Goal: Task Accomplishment & Management: Complete application form

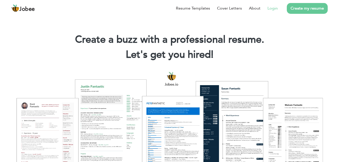
click at [274, 8] on link "Login" at bounding box center [273, 8] width 10 height 6
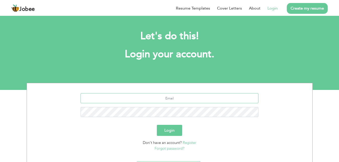
click at [182, 96] on input "text" at bounding box center [170, 98] width 178 height 10
type input "[EMAIL_ADDRESS][DOMAIN_NAME]"
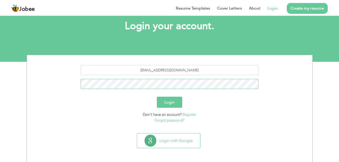
scroll to position [29, 0]
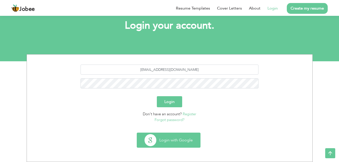
click at [178, 135] on button "Login with Google" at bounding box center [168, 140] width 63 height 15
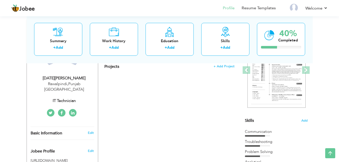
click at [67, 98] on div "IT Technician" at bounding box center [64, 101] width 67 height 6
type input "[DATE][PERSON_NAME]"
type input "[PERSON_NAME]"
type input "03208824482"
select select "number:166"
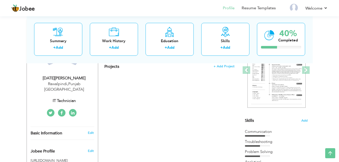
type input "[GEOGRAPHIC_DATA]"
type input "Rawalpindi"
select select "number:5"
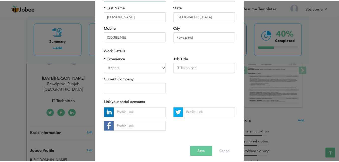
scroll to position [65, 0]
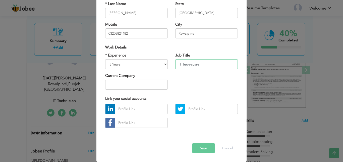
click at [181, 65] on input "IT Technician" at bounding box center [206, 64] width 63 height 10
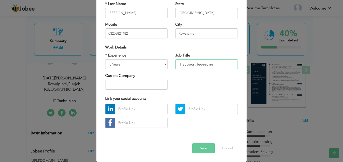
type input "IT Support Technician"
click at [204, 147] on button "Save" at bounding box center [203, 148] width 22 height 10
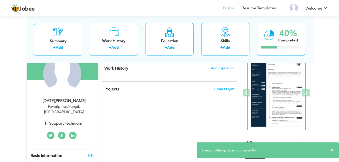
scroll to position [25, 0]
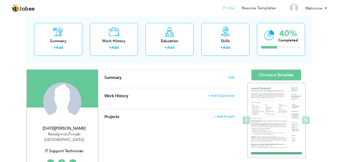
click at [232, 79] on h4 "Summary Edit" at bounding box center [170, 77] width 130 height 5
click at [232, 76] on span "Edit" at bounding box center [232, 78] width 6 height 4
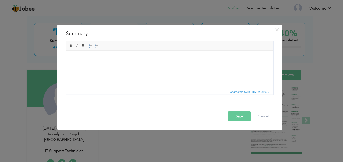
click at [107, 55] on html at bounding box center [170, 58] width 208 height 15
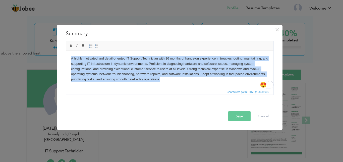
paste body "To enrich screen reader interactions, please activate Accessibility in Grammarl…"
click at [190, 78] on body "A highly motivated and detail-oriented IT Support Technician with 16 months of …" at bounding box center [169, 69] width 197 height 26
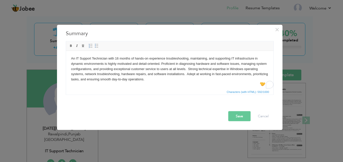
click at [239, 116] on button "Save" at bounding box center [239, 116] width 22 height 10
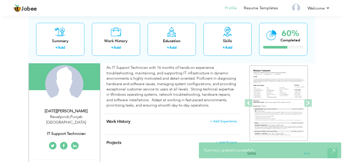
scroll to position [75, 0]
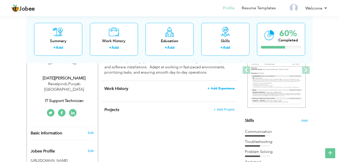
click at [215, 87] on span "+ Add Experience" at bounding box center [221, 89] width 27 height 4
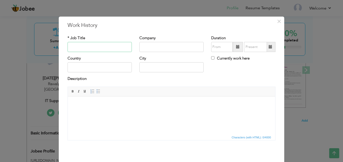
click at [95, 47] on input "text" at bounding box center [100, 47] width 64 height 10
paste input "Customer Service Representative"
paste input "NextGen Technologies PVT LTD"
type input "Customer Service Representative"
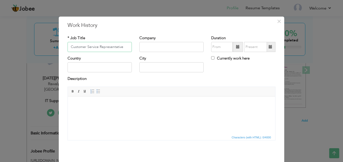
scroll to position [0, 0]
click at [167, 46] on input "text" at bounding box center [171, 47] width 64 height 10
paste input "NextGen Technologies PVT LTD"
type input "NextGen Technologies PVT LTD"
click at [88, 66] on input "text" at bounding box center [100, 67] width 64 height 10
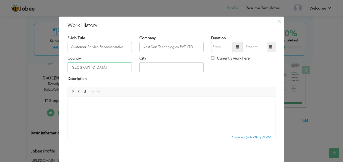
type input "r"
type input "[GEOGRAPHIC_DATA]"
type input "Rawalpindi"
click at [125, 106] on body at bounding box center [171, 103] width 197 height 5
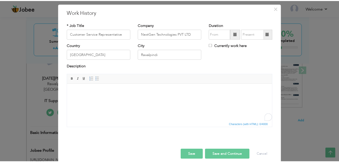
scroll to position [19, 0]
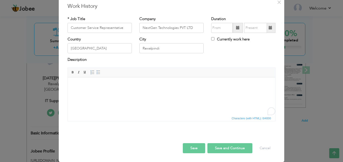
click at [114, 88] on html at bounding box center [172, 84] width 208 height 15
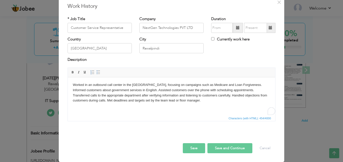
click at [190, 150] on button "Save" at bounding box center [194, 148] width 22 height 10
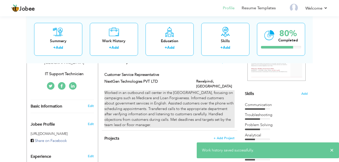
scroll to position [100, 0]
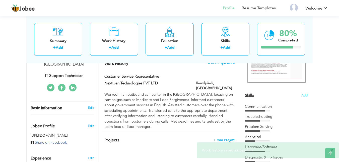
click at [332, 151] on span "×" at bounding box center [332, 150] width 4 height 5
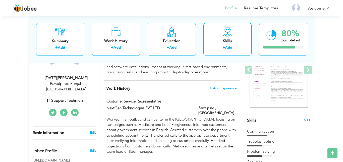
scroll to position [75, 0]
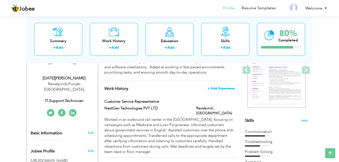
click at [222, 87] on span "+ Add Experience" at bounding box center [221, 89] width 27 height 4
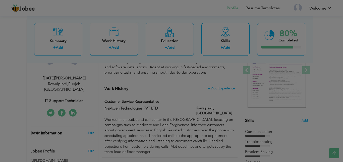
scroll to position [0, 0]
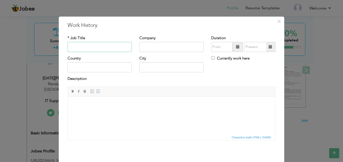
click at [90, 47] on input "text" at bounding box center [100, 47] width 64 height 10
paste input "OFFLINE TECHNOLOGIES PVT LTD - FRONT END DEVELOPER"
click at [123, 48] on input "OFFLINE TECHNOLOGIES PVT LTD - FRONT END DEVELOPER" at bounding box center [100, 47] width 64 height 10
type input "- FRONT END DEVELOPER"
paste input "OFFLINE TECHNOLOGIES PVT LTD"
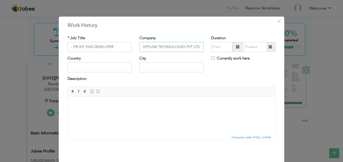
type input "OFFLINE TECHNOLOGIES PVT LTD"
type input "FRONT END DEVELOPER"
type input "09/2025"
click at [88, 68] on input "text" at bounding box center [100, 67] width 64 height 10
type input "[GEOGRAPHIC_DATA]"
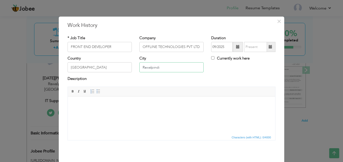
type input "Rawalpindi"
click at [244, 47] on input "text" at bounding box center [255, 47] width 23 height 10
type input "09/2025"
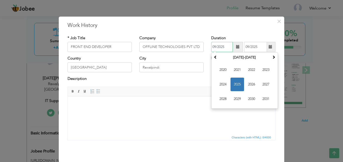
click at [224, 46] on input "09/2025" at bounding box center [222, 47] width 22 height 10
type input "09/2020"
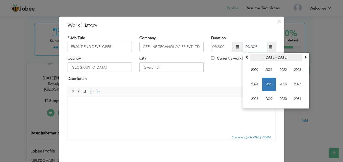
paste input "0"
click at [245, 46] on input "09/2020" at bounding box center [255, 47] width 23 height 10
drag, startPoint x: 248, startPoint y: 46, endPoint x: 240, endPoint y: 48, distance: 8.2
click at [240, 48] on div "09/2020 09/2020 September 2025 Su Mo Tu We Th Fr Sa 31 1 2 3 4 5 6 7 8 9 10 11 …" at bounding box center [243, 47] width 64 height 10
click at [252, 68] on span "2020" at bounding box center [255, 70] width 14 height 14
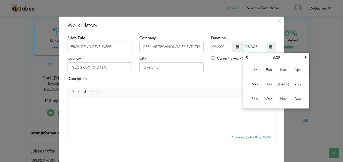
click at [285, 99] on span "Nov" at bounding box center [284, 99] width 14 height 14
type input "11/2020"
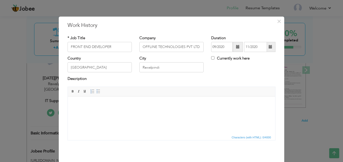
click at [107, 104] on body at bounding box center [171, 103] width 197 height 5
click at [122, 106] on body "To enrich screen reader interactions, please activate Accessibility in Grammarl…" at bounding box center [171, 103] width 197 height 5
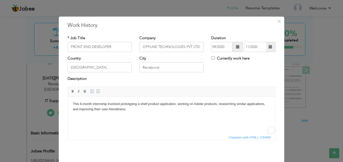
click at [80, 104] on body "This 6-month internship involved prototyping a shelf product application, worki…" at bounding box center [171, 106] width 197 height 11
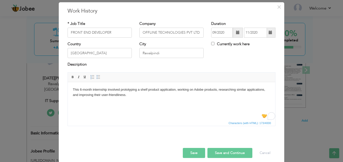
scroll to position [19, 0]
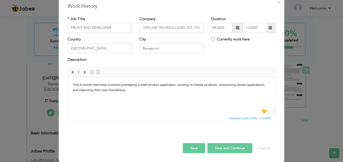
click at [234, 147] on button "Save and Continue" at bounding box center [230, 148] width 45 height 10
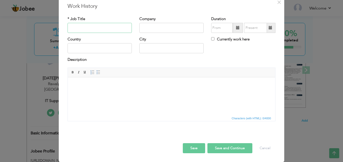
click at [85, 24] on input "text" at bounding box center [100, 28] width 64 height 10
paste input "SERVICE ADVISOR"
type input "SERVICE ADVISOR"
paste input "TOYOTA [PERSON_NAME] MOTORS PVT LTD"
type input "TOYOTA [PERSON_NAME] MOTORS PVT LTD"
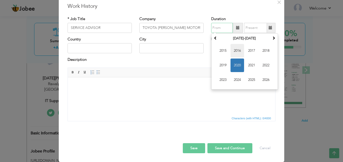
click at [234, 51] on span "2016" at bounding box center [238, 51] width 14 height 14
click at [238, 78] on span "Oct" at bounding box center [238, 80] width 14 height 14
type input "10/2016"
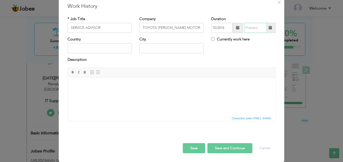
click at [247, 28] on input "text" at bounding box center [255, 28] width 23 height 10
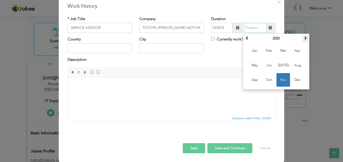
click at [304, 39] on span at bounding box center [306, 38] width 4 height 4
click at [269, 51] on span "Feb" at bounding box center [269, 51] width 14 height 14
type input "02/2021"
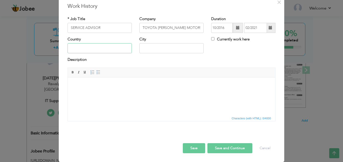
click at [106, 49] on input "text" at bounding box center [100, 48] width 64 height 10
type input "Rawalpindi"
type input "[GEOGRAPHIC_DATA]"
click at [96, 86] on body at bounding box center [171, 84] width 197 height 5
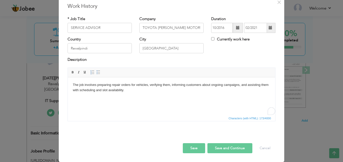
click at [219, 144] on button "Save and Continue" at bounding box center [230, 148] width 45 height 10
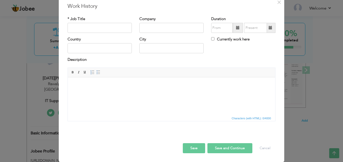
click at [119, 84] on body at bounding box center [171, 84] width 197 height 5
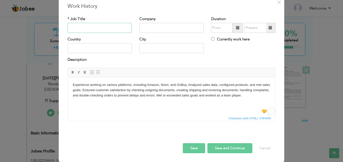
click at [97, 31] on input "text" at bounding box center [100, 28] width 64 height 10
type input "Telemall Corportaion PVT LTD"
paste input "• Also worked as an IT assistant in the same organization besides being an E-Co…"
type input "• Also worked as an IT assistant in the same organization besides being an E-Co…"
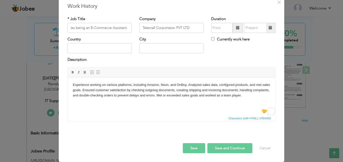
scroll to position [0, 0]
click at [137, 98] on html "Experience working on various platforms, including Amazon, Noon, and OnBuy. Ana…" at bounding box center [172, 90] width 208 height 26
click at [246, 95] on body "Experience working on various platforms, including Amazon, Noon, and OnBuy. Ana…" at bounding box center [171, 90] width 197 height 16
click at [153, 90] on p "Experience working on various platforms, including Amazon, Noon, and OnBuy. Ana…" at bounding box center [171, 90] width 197 height 16
click at [150, 102] on p "Experience working on various platforms, including Amazon, Noon, and OnBuy alon…" at bounding box center [171, 92] width 197 height 21
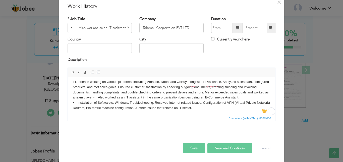
scroll to position [3, 0]
click at [120, 96] on p "Experience working on various platforms, including Amazon, Noon, and OnBuy alon…" at bounding box center [171, 97] width 197 height 37
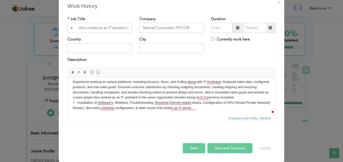
click at [79, 103] on p "Experience working on various platforms, including Amazon, Noon, and OnBuy alon…" at bounding box center [171, 97] width 197 height 37
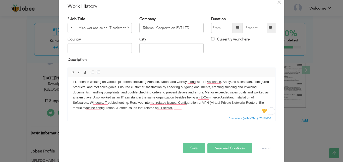
click at [202, 108] on p "Experience working on various platforms, including Amazon, Noon, and OnBuy alon…" at bounding box center [171, 97] width 197 height 37
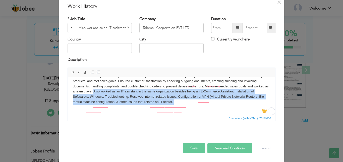
scroll to position [9, 0]
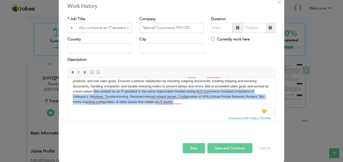
drag, startPoint x: 118, startPoint y: 100, endPoint x: 205, endPoint y: 108, distance: 87.7
click at [205, 108] on p "Experience working on various platforms, including Amazon, Noon, and OnBuy alon…" at bounding box center [171, 91] width 197 height 37
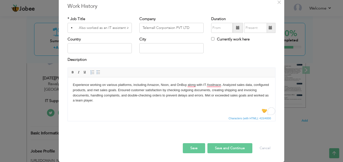
scroll to position [0, 0]
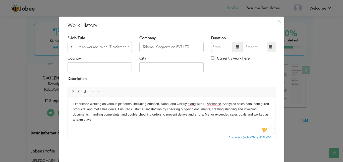
click at [223, 103] on p "Experience working on various platforms, including Amazon, Noon, and OnBuy alon…" at bounding box center [171, 111] width 197 height 21
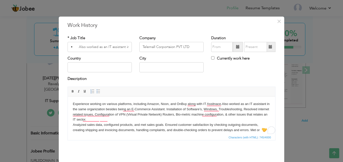
click at [144, 119] on p "Experience working on various platforms, including Amazon, Noon, and OnBuy alon…" at bounding box center [171, 119] width 197 height 37
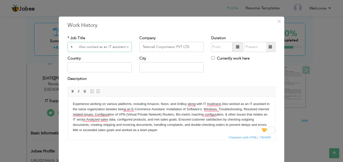
click at [101, 49] on input "• Also worked as an IT assistant in the same organization besides being an E-Co…" at bounding box center [100, 47] width 64 height 10
click at [90, 47] on input "• Also worked as an IT assistant in the same organization besides being an E-Co…" at bounding box center [100, 47] width 64 height 10
paste input "E-COMMERCE ASSISTANT"
type input "IT & E-COMMERCE ASSISTANT"
click at [113, 69] on input "text" at bounding box center [100, 67] width 64 height 10
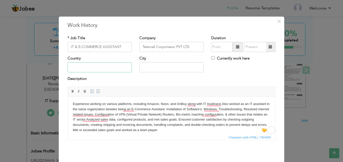
type input "r"
type input "[GEOGRAPHIC_DATA]"
type input "I"
type input "[GEOGRAPHIC_DATA]"
click at [233, 49] on span at bounding box center [238, 47] width 10 height 10
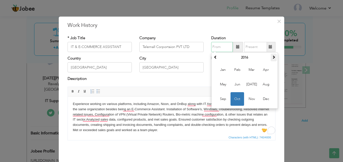
click at [274, 55] on span at bounding box center [274, 57] width 4 height 4
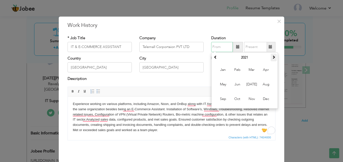
click at [274, 55] on span at bounding box center [274, 57] width 4 height 4
click at [215, 58] on span at bounding box center [216, 57] width 4 height 4
drag, startPoint x: 263, startPoint y: 101, endPoint x: 196, endPoint y: 5, distance: 117.0
click at [263, 101] on span "Dec" at bounding box center [266, 99] width 14 height 14
type input "12/2021"
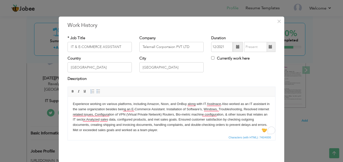
click at [269, 45] on span at bounding box center [271, 47] width 4 height 4
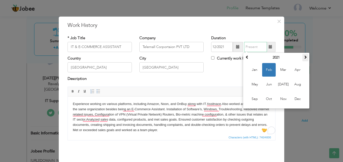
click at [304, 57] on span at bounding box center [306, 57] width 4 height 4
click at [285, 83] on span "Jul" at bounding box center [284, 85] width 14 height 14
type input "07/2022"
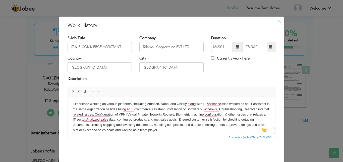
click at [236, 46] on span at bounding box center [238, 47] width 4 height 4
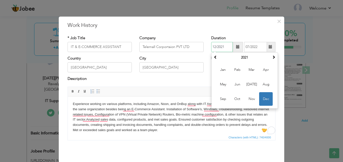
click at [224, 45] on input "12/2021" at bounding box center [222, 47] width 22 height 10
type input "12/2020"
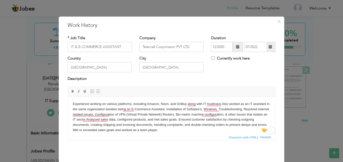
click at [189, 81] on div "Description" at bounding box center [172, 79] width 208 height 7
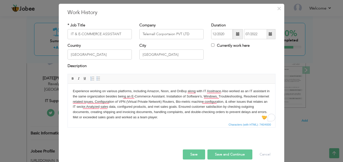
scroll to position [19, 0]
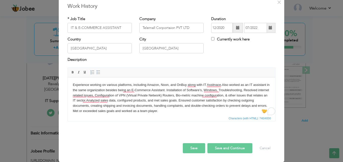
click at [223, 146] on button "Save and Continue" at bounding box center [230, 148] width 45 height 10
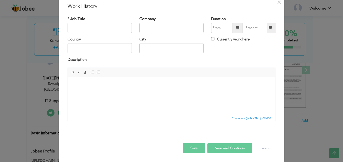
click at [99, 33] on div "* Job Title" at bounding box center [100, 26] width 72 height 20
click at [103, 27] on input "text" at bounding box center [100, 28] width 64 height 10
paste input "FUEL CONTROL OFFICER"
type input "FUEL CONTROL OFFICER"
type input "Pakistan Internatoinal Airlines"
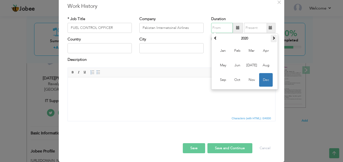
click at [272, 39] on span at bounding box center [274, 38] width 4 height 4
drag, startPoint x: 253, startPoint y: 62, endPoint x: 253, endPoint y: 50, distance: 11.8
click at [253, 62] on span "Jul" at bounding box center [252, 66] width 14 height 14
type input "07/2022"
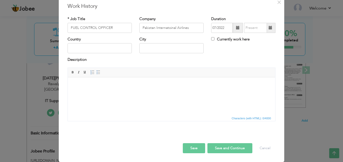
click at [269, 26] on span at bounding box center [271, 28] width 4 height 4
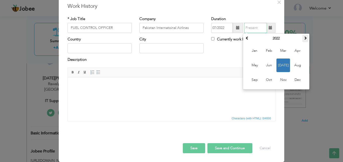
click at [306, 38] on th at bounding box center [305, 39] width 6 height 8
click at [304, 38] on span at bounding box center [306, 38] width 4 height 4
click at [284, 51] on span "Mar" at bounding box center [284, 51] width 14 height 14
type input "03/2024"
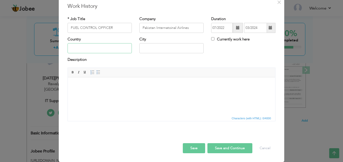
click at [100, 49] on input "text" at bounding box center [100, 48] width 64 height 10
type input "R"
type input "a"
type input "[GEOGRAPHIC_DATA]"
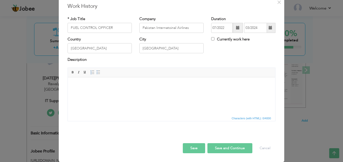
click at [92, 86] on body at bounding box center [171, 84] width 197 height 5
click at [95, 88] on html at bounding box center [172, 84] width 208 height 15
paste body "To enrich screen reader interactions, please activate Accessibility in Grammarl…"
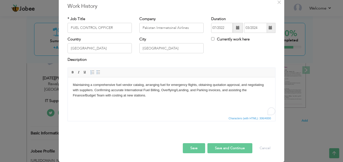
click at [181, 92] on body "Maintaining a comprehensive fuel vendor catalog, arranging fuel for emergency f…" at bounding box center [171, 90] width 197 height 16
click at [174, 98] on html "Maintaining a comprehensive fuel vendor catalog, arranging fuel for emergency f…" at bounding box center [172, 90] width 208 height 26
copy body "voluntarily"
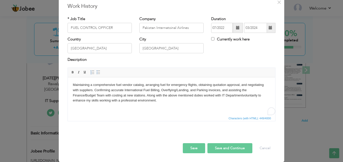
click at [133, 100] on body "Maintaining a comprehensive fuel vendor catalog, arranging fuel for emergency f…" at bounding box center [171, 92] width 197 height 21
click at [131, 100] on body "Maintaining a comprehensive fuel vendor catalog, arranging fuel for emergency f…" at bounding box center [171, 92] width 197 height 21
click at [233, 149] on button "Save and Continue" at bounding box center [230, 148] width 45 height 10
click at [238, 145] on button "Save and Continue" at bounding box center [230, 148] width 45 height 10
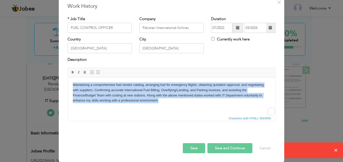
drag, startPoint x: 164, startPoint y: 102, endPoint x: 71, endPoint y: 84, distance: 95.0
click at [71, 84] on html "Maintaining a comprehensive fuel vendor catalog, arranging fuel for emergency f…" at bounding box center [172, 92] width 208 height 31
copy body "Maintaining a comprehensive fuel vendor catalog, arranging fuel for emergency f…"
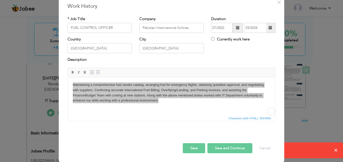
click at [312, 152] on div "× Work History * Job Title FUEL CONTROL OFFICER Company Pakistan Internatoinal …" at bounding box center [171, 81] width 343 height 162
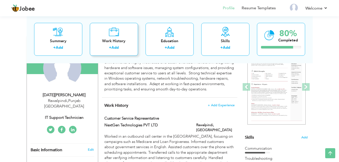
scroll to position [0, 0]
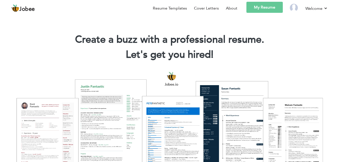
click at [257, 7] on link "My Resume" at bounding box center [265, 7] width 36 height 11
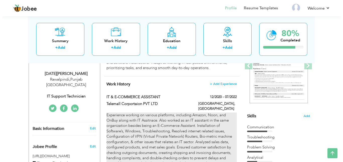
scroll to position [75, 0]
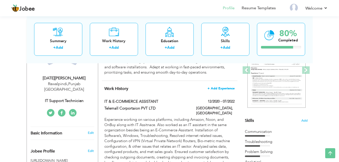
click at [220, 89] on span "+ Add Experience" at bounding box center [221, 89] width 27 height 4
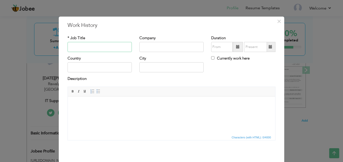
click at [103, 47] on input "text" at bounding box center [100, 47] width 64 height 10
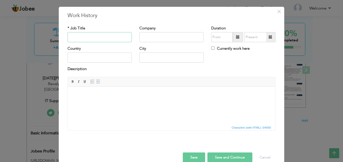
scroll to position [19, 0]
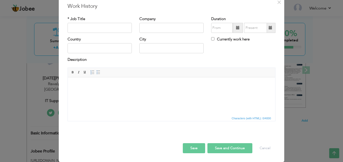
click at [121, 83] on body at bounding box center [171, 84] width 197 height 5
click at [107, 85] on body "To enrich screen reader interactions, please activate Accessibility in Grammarl…" at bounding box center [171, 84] width 197 height 5
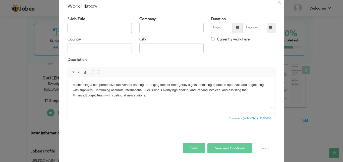
click at [82, 29] on input "text" at bounding box center [100, 28] width 64 height 10
paste input "FUEL CONTROL OFFICER"
type input "FUEL CONTROL OFFICER"
click at [139, 26] on input "text" at bounding box center [171, 28] width 64 height 10
type input "Pakistan International Airlines"
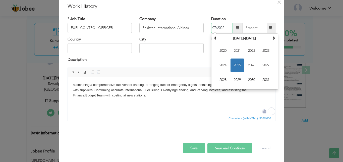
type input "07/2022"
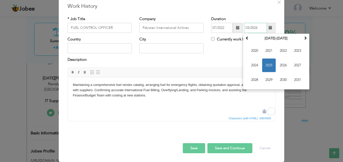
type input "03/2024"
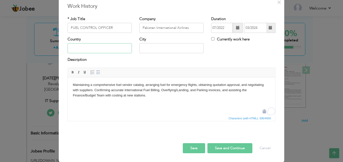
type input "R"
type input "[GEOGRAPHIC_DATA]"
type input "Islamabad"
click at [165, 100] on html "Maintaining a comprehensive fuel vendor catalog, arranging fuel for emergency f…" at bounding box center [172, 90] width 208 height 26
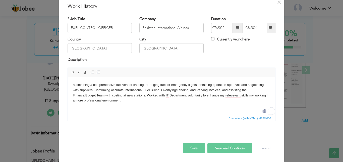
click at [148, 97] on body "Maintaining a comprehensive fuel vendor catalog, arranging fuel for emergency f…" at bounding box center [171, 92] width 197 height 21
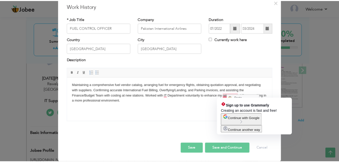
scroll to position [0, 0]
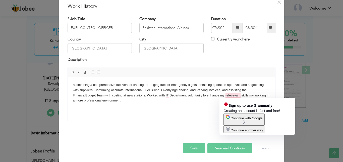
drag, startPoint x: 215, startPoint y: 90, endPoint x: 222, endPoint y: 92, distance: 6.9
click at [215, 90] on body "Maintaining a comprehensive fuel vendor catalog, arranging fuel for emergency f…" at bounding box center [171, 92] width 197 height 21
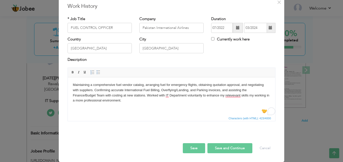
click at [228, 93] on body "Maintaining a comprehensive fuel vendor catalog, arranging fuel for emergency f…" at bounding box center [171, 92] width 197 height 21
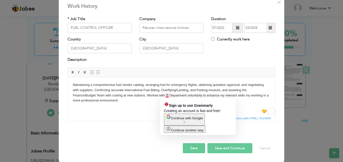
click at [168, 94] on body "Maintaining a comprehensive fuel vendor catalog, arranging fuel for emergency f…" at bounding box center [171, 92] width 197 height 21
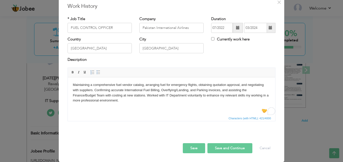
click at [155, 102] on body "Maintaining a comprehensive fuel vendor catalog, arranging fuel for emergency f…" at bounding box center [171, 92] width 197 height 21
click at [226, 144] on button "Save and Continue" at bounding box center [230, 148] width 45 height 10
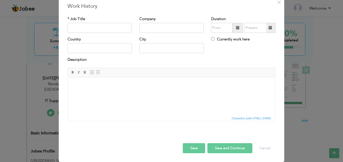
click at [94, 33] on div "* Job Title" at bounding box center [100, 26] width 72 height 20
click at [174, 28] on input "text" at bounding box center [171, 28] width 64 height 10
paste input "Fast Solution Technologies"
type input "Fast Solution Technologies"
click at [104, 26] on input "text" at bounding box center [100, 28] width 64 height 10
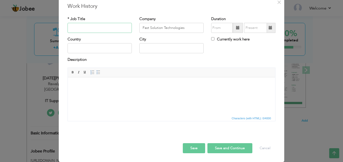
paste input "IT Support Technician"
type input "IT Support Technician"
click at [234, 28] on span at bounding box center [238, 28] width 10 height 10
click at [236, 30] on span at bounding box center [238, 28] width 10 height 10
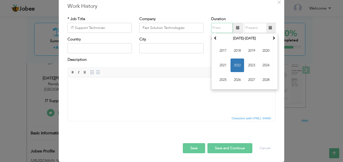
click at [263, 68] on span "2024" at bounding box center [266, 66] width 14 height 14
click at [245, 51] on span "Mar" at bounding box center [252, 51] width 14 height 14
type input "03/2024"
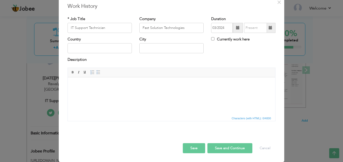
click at [269, 28] on span at bounding box center [271, 28] width 4 height 4
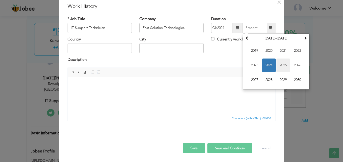
click at [279, 65] on span "2025" at bounding box center [284, 66] width 14 height 14
click at [278, 66] on span "Jul" at bounding box center [284, 66] width 14 height 14
type input "07/2025"
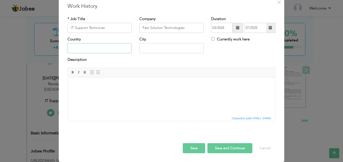
click at [103, 51] on input "text" at bounding box center [100, 48] width 64 height 10
type input "[GEOGRAPHIC_DATA]"
type input "Pak"
type input "Paksitan"
type input "I"
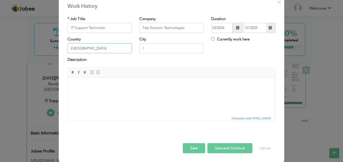
type input "[GEOGRAPHIC_DATA]"
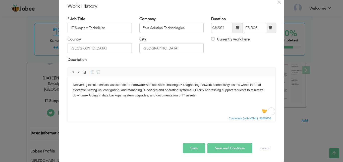
click at [184, 86] on body "Delivering initial technical assistance for hardware and software challenges• D…" at bounding box center [171, 90] width 197 height 16
click at [193, 87] on body "Delivering initial technical assistance for hardware and software challenges. D…" at bounding box center [171, 90] width 197 height 16
click at [201, 96] on body "Delivering initial technical assistance for hardware and software challenges. D…" at bounding box center [171, 90] width 197 height 16
click at [89, 95] on body "Delivering initial technical assistance for hardware and software challenges. D…" at bounding box center [171, 90] width 197 height 16
click at [199, 94] on body "Delivering initial technical assistance for hardware and software challenges. D…" at bounding box center [171, 90] width 197 height 16
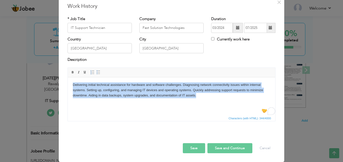
copy body "Delivering initial technical assistance for hardware and software challenges. D…"
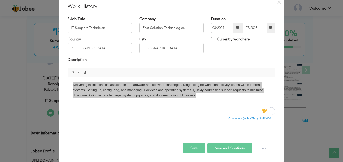
click at [226, 149] on button "Save and Continue" at bounding box center [230, 148] width 45 height 10
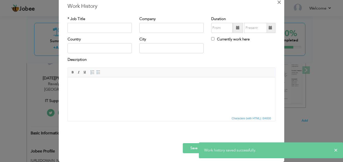
drag, startPoint x: 116, startPoint y: 13, endPoint x: 278, endPoint y: 3, distance: 162.6
click at [278, 3] on span "×" at bounding box center [279, 2] width 4 height 9
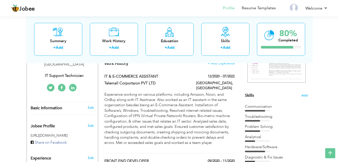
scroll to position [126, 0]
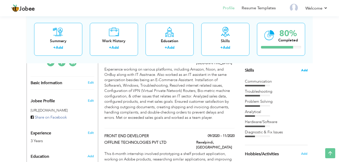
click at [304, 71] on span "Add" at bounding box center [304, 70] width 7 height 5
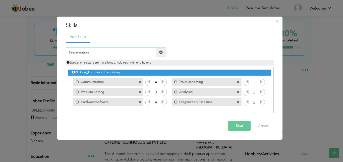
type input "Presentation"
click at [159, 52] on span at bounding box center [161, 52] width 10 height 10
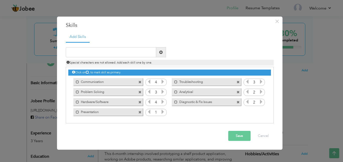
click at [163, 111] on icon at bounding box center [163, 112] width 5 height 5
click at [237, 137] on button "Save" at bounding box center [239, 136] width 22 height 10
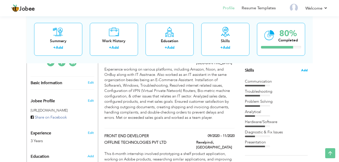
click at [303, 68] on span "Add" at bounding box center [304, 70] width 7 height 5
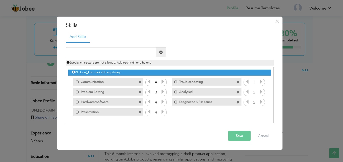
drag, startPoint x: 186, startPoint y: 83, endPoint x: 186, endPoint y: 90, distance: 7.3
click at [186, 90] on div "Click on , to mark skill as primary. Mark as primary skill. Communication 4 3 3…" at bounding box center [169, 92] width 202 height 50
click at [88, 72] on icon at bounding box center [87, 72] width 3 height 3
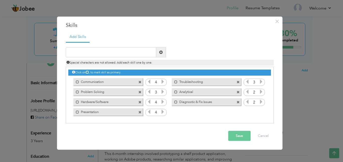
click at [88, 72] on icon at bounding box center [87, 72] width 3 height 3
click at [106, 57] on input "text" at bounding box center [111, 52] width 90 height 10
type input "M"
type input "Office 365"
click at [160, 53] on span at bounding box center [161, 52] width 4 height 4
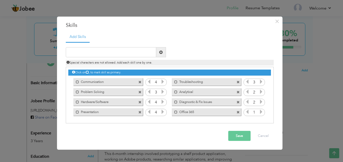
click at [262, 113] on icon at bounding box center [261, 112] width 5 height 5
click at [248, 114] on icon at bounding box center [247, 112] width 5 height 5
click at [176, 113] on span at bounding box center [175, 112] width 3 height 3
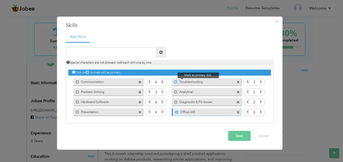
click at [176, 82] on span at bounding box center [175, 81] width 3 height 3
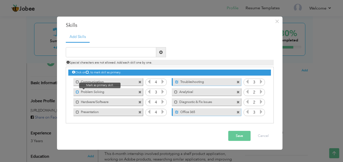
click at [78, 92] on span at bounding box center [77, 91] width 3 height 3
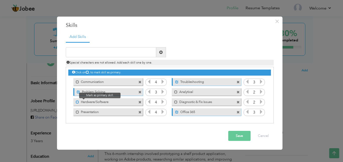
click at [77, 102] on span at bounding box center [77, 101] width 3 height 3
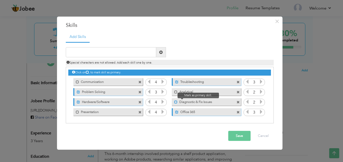
click at [176, 102] on span at bounding box center [175, 101] width 3 height 3
click at [234, 135] on button "Save" at bounding box center [239, 136] width 22 height 10
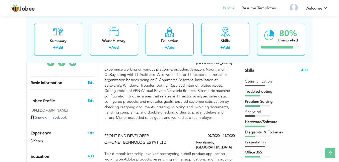
click at [304, 69] on span "Add" at bounding box center [304, 70] width 7 height 5
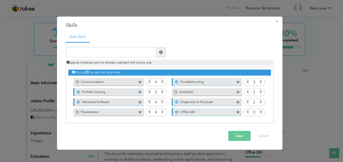
drag, startPoint x: 93, startPoint y: 79, endPoint x: 119, endPoint y: 88, distance: 27.9
click at [119, 88] on div "Click on , to mark skill as primary. Mark as primary skill. Communication 4 3 3…" at bounding box center [169, 92] width 202 height 50
drag, startPoint x: 128, startPoint y: 82, endPoint x: 133, endPoint y: 97, distance: 16.6
click at [143, 95] on div "Click on , to mark skill as primary. Mark as primary skill. Communication 4 3 3…" at bounding box center [169, 92] width 202 height 50
drag, startPoint x: 112, startPoint y: 94, endPoint x: 113, endPoint y: 83, distance: 11.6
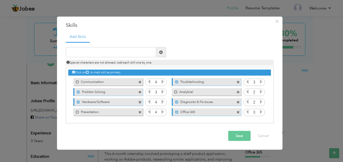
click at [113, 83] on div "Click on , to mark skill as primary. Mark as primary skill. Communication 4 3 3…" at bounding box center [169, 92] width 202 height 50
drag, startPoint x: 108, startPoint y: 97, endPoint x: 110, endPoint y: 71, distance: 26.5
click at [110, 71] on div "Click on , to mark skill as primary. Mark as primary skill. Communication 4 3 3…" at bounding box center [169, 92] width 202 height 50
click at [111, 63] on span "Special characters are not allowed. Add each skill one by one." at bounding box center [110, 63] width 86 height 4
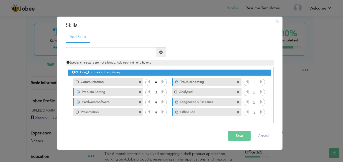
click at [111, 63] on span "Special characters are not allowed. Add each skill one by one." at bounding box center [110, 63] width 86 height 4
click at [97, 48] on input "text" at bounding box center [111, 52] width 90 height 10
paste input "Documentation"
type input "Documentation"
click at [163, 52] on span at bounding box center [161, 52] width 10 height 10
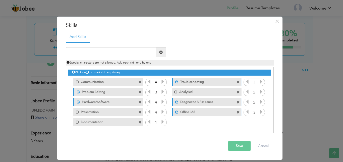
click at [164, 122] on icon at bounding box center [163, 122] width 5 height 5
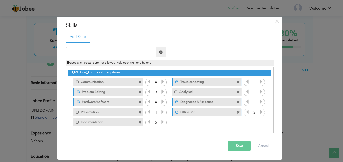
click at [232, 143] on button "Save" at bounding box center [239, 146] width 22 height 10
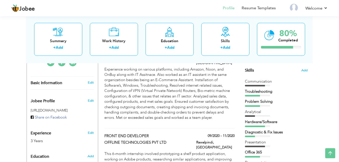
click at [300, 70] on div "Skills Add" at bounding box center [276, 21] width 63 height 104
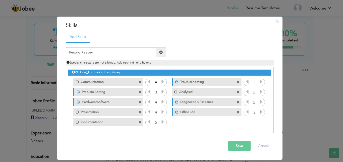
click at [82, 49] on input "Record Keeper" at bounding box center [111, 52] width 90 height 10
type input "Record Management"
drag, startPoint x: 162, startPoint y: 50, endPoint x: 185, endPoint y: 67, distance: 28.2
click at [162, 50] on span at bounding box center [161, 52] width 10 height 10
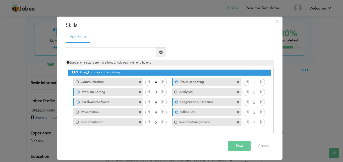
click at [261, 122] on icon at bounding box center [261, 122] width 5 height 5
click at [241, 149] on button "Save" at bounding box center [239, 146] width 22 height 10
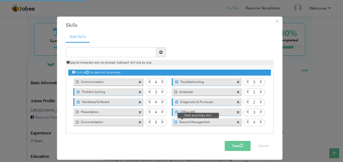
click at [176, 123] on span at bounding box center [175, 122] width 3 height 3
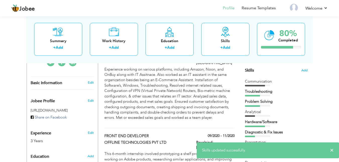
click at [300, 69] on div "Skills Add" at bounding box center [276, 21] width 63 height 104
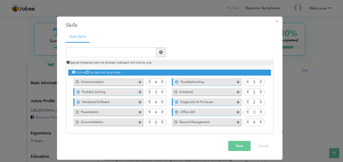
click at [178, 121] on label "Record Management" at bounding box center [203, 121] width 51 height 6
click at [241, 143] on button "Save" at bounding box center [239, 146] width 22 height 10
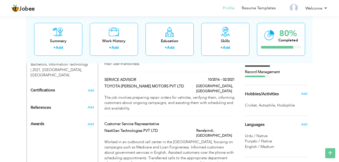
scroll to position [226, 0]
click at [92, 89] on span "Add" at bounding box center [91, 91] width 7 height 4
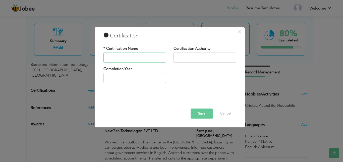
paste input "Certificate of Appreciation"
type input "Certificate of Appreciation"
drag, startPoint x: 200, startPoint y: 54, endPoint x: 201, endPoint y: 58, distance: 3.8
click at [200, 54] on input "text" at bounding box center [205, 58] width 63 height 10
type input "[GEOGRAPHIC_DATA]"
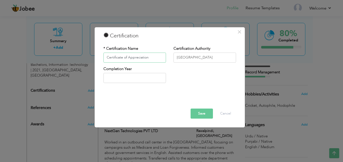
type input "U"
type input "IELTS"
type input "British Council"
click at [197, 110] on button "Save" at bounding box center [202, 114] width 22 height 10
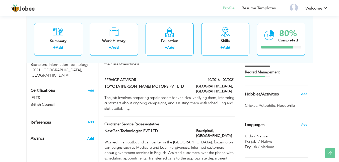
click at [90, 136] on span "Add" at bounding box center [90, 138] width 7 height 5
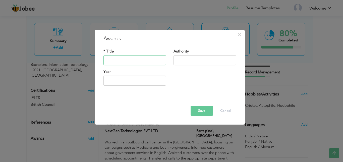
paste input "Certificate of Appreciation"
type input "Certificate of Appreciation"
type input "a"
type input "[GEOGRAPHIC_DATA]"
click at [191, 108] on button "Save" at bounding box center [202, 111] width 22 height 10
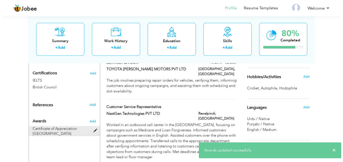
scroll to position [251, 0]
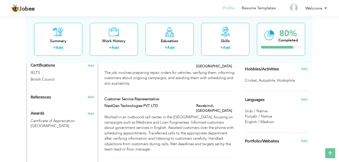
click at [87, 108] on div "Add" at bounding box center [92, 112] width 12 height 12
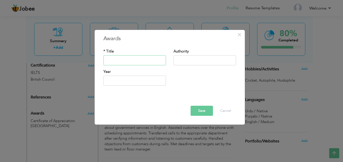
paste input "Certificate of Appreciation"
type input "Certificate of Appreciation"
click at [188, 61] on input "text" at bounding box center [205, 60] width 63 height 10
type input "Community Support Program (CSP) Club"
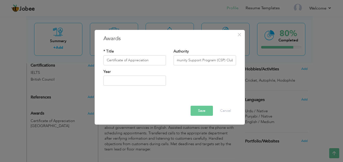
click at [206, 110] on button "Save" at bounding box center [202, 111] width 22 height 10
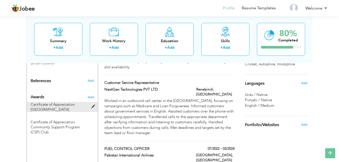
scroll to position [276, 0]
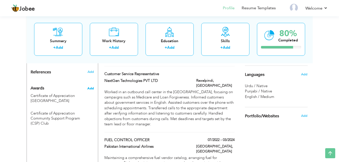
click at [91, 86] on span "Add" at bounding box center [90, 88] width 7 height 5
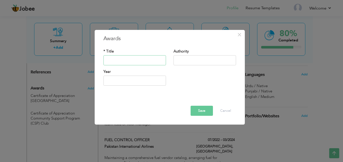
drag, startPoint x: 130, startPoint y: 59, endPoint x: 166, endPoint y: 61, distance: 36.3
click at [130, 59] on input "text" at bounding box center [135, 60] width 63 height 10
paste input "Certificate of Excellence"
click at [188, 61] on input "text" at bounding box center [205, 60] width 63 height 10
click at [53, 117] on div "× Awards * Title Certificate of Excellence Authority Year Save Delete Cancel" at bounding box center [171, 81] width 343 height 162
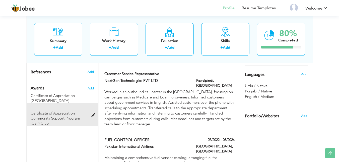
drag, startPoint x: 51, startPoint y: 120, endPoint x: 35, endPoint y: 113, distance: 17.3
click at [35, 113] on div "Certificate of Appreciation Community Support Program (CSP) Club" at bounding box center [60, 118] width 58 height 15
type input "Certificate of Appreciation"
type input "Community Support Program (CSP) Club"
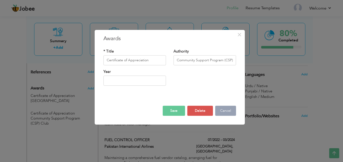
click at [227, 112] on button "Cancel" at bounding box center [225, 111] width 21 height 10
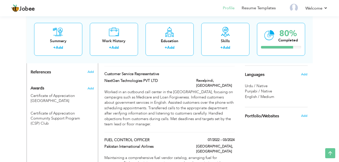
click at [94, 81] on div "Add" at bounding box center [92, 87] width 12 height 12
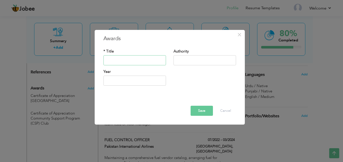
click at [142, 62] on input "text" at bounding box center [135, 60] width 63 height 10
paste input "Certificate of Excellence"
type input "Certificate of Excellence"
click at [185, 64] on input "text" at bounding box center [205, 60] width 63 height 10
type input "Community Support Program (CSP) Club"
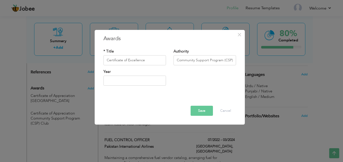
click at [202, 112] on button "Save" at bounding box center [202, 111] width 22 height 10
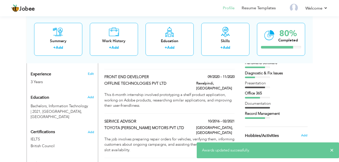
scroll to position [176, 0]
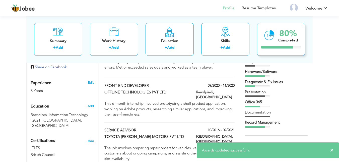
click at [295, 39] on div "Completed" at bounding box center [289, 39] width 20 height 5
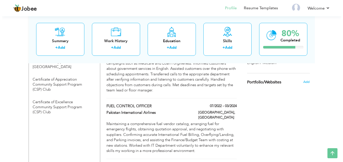
scroll to position [301, 0]
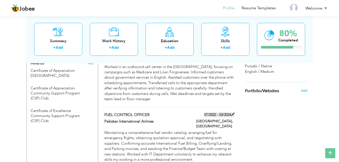
click at [232, 113] on span at bounding box center [233, 115] width 4 height 4
type input "FUEL CONTROL OFFICER"
type input "Pakistan International Airlines"
type input "07/2022"
type input "03/2024"
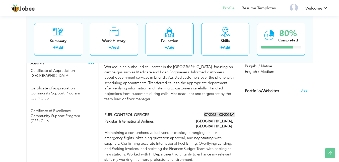
type input "[GEOGRAPHIC_DATA]"
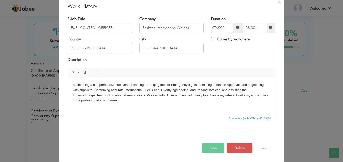
scroll to position [0, 0]
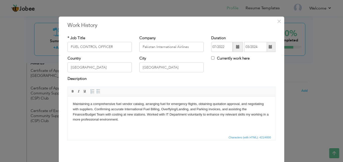
click at [271, 45] on span at bounding box center [271, 47] width 10 height 10
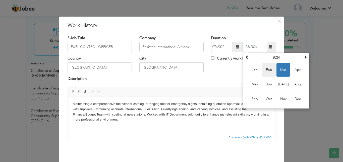
click at [270, 74] on span "Feb" at bounding box center [269, 70] width 14 height 14
type input "02/2024"
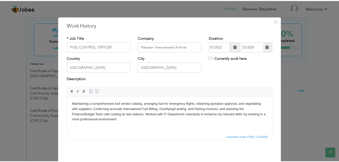
scroll to position [19, 0]
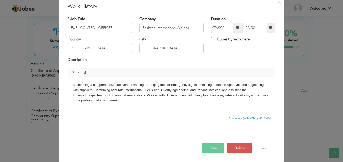
click at [214, 149] on button "Save" at bounding box center [213, 148] width 22 height 10
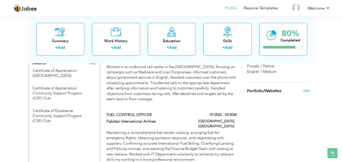
scroll to position [372, 0]
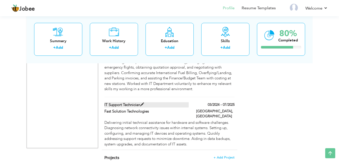
click at [143, 103] on span at bounding box center [142, 105] width 4 height 4
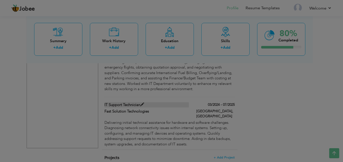
scroll to position [0, 0]
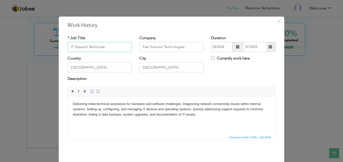
drag, startPoint x: 105, startPoint y: 48, endPoint x: 75, endPoint y: 44, distance: 30.1
click at [99, 47] on input "IT Support Technician" at bounding box center [100, 47] width 64 height 10
drag, startPoint x: 75, startPoint y: 44, endPoint x: 66, endPoint y: 44, distance: 8.8
click at [68, 44] on input "IT Support Technician" at bounding box center [100, 47] width 64 height 10
click at [89, 47] on input "IT Support Technician" at bounding box center [100, 47] width 64 height 10
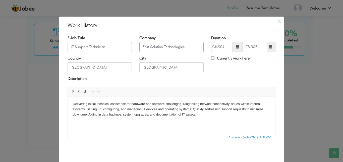
click at [171, 43] on input "Fast Solution Technologies" at bounding box center [171, 47] width 64 height 10
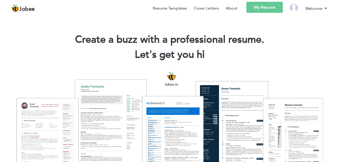
click at [265, 9] on link "My Resume" at bounding box center [265, 7] width 36 height 11
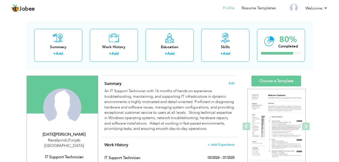
scroll to position [50, 0]
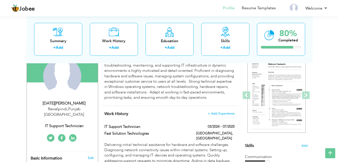
click at [71, 136] on icon at bounding box center [73, 138] width 4 height 4
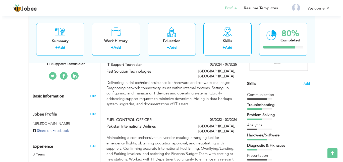
scroll to position [100, 0]
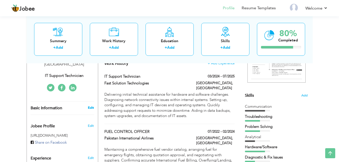
click at [90, 106] on link "Edit" at bounding box center [91, 108] width 6 height 5
type input "[DATE][PERSON_NAME]"
type input "[PERSON_NAME]"
type input "03208824482"
select select "number:166"
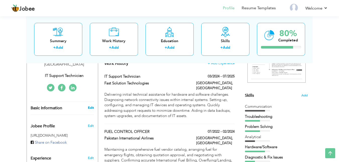
type input "[GEOGRAPHIC_DATA]"
type input "Rawalpindi"
select select "number:5"
type input "IT Support Technician"
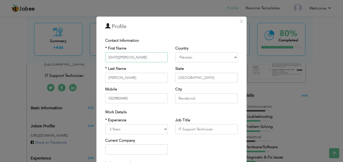
scroll to position [50, 0]
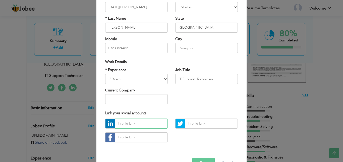
click at [138, 124] on input "text" at bounding box center [141, 124] width 53 height 10
paste input "https://www.linkedin.com/in/raja-talha-ali-b664b3200/"
type input "https://www.linkedin.com/in/raja-talha-ali-b664b3200/"
click at [198, 158] on button "Save" at bounding box center [203, 163] width 22 height 10
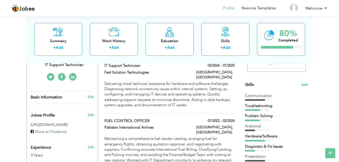
scroll to position [100, 0]
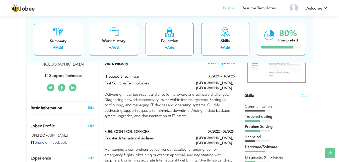
click at [74, 86] on icon at bounding box center [73, 88] width 4 height 4
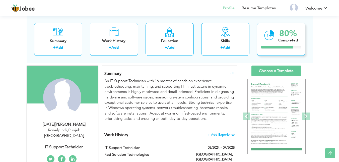
scroll to position [0, 0]
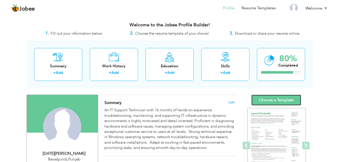
click at [282, 98] on link "Choose a Template" at bounding box center [277, 100] width 50 height 11
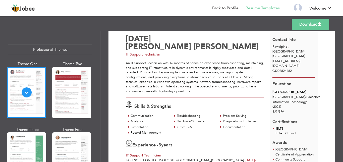
scroll to position [5, 0]
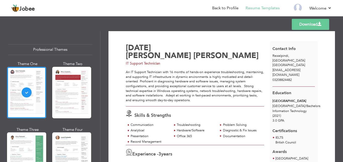
click at [318, 26] on span at bounding box center [320, 24] width 4 height 4
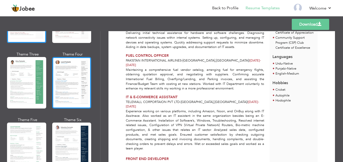
scroll to position [126, 0]
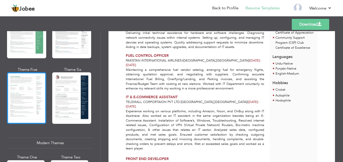
click at [27, 95] on div at bounding box center [26, 98] width 39 height 52
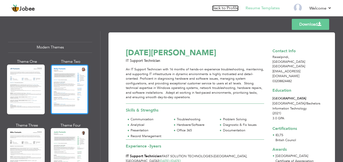
scroll to position [276, 0]
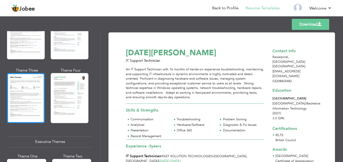
click at [32, 94] on div at bounding box center [26, 98] width 38 height 50
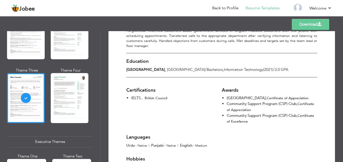
scroll to position [311, 0]
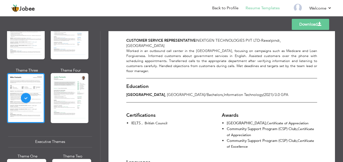
click at [320, 24] on span at bounding box center [320, 24] width 4 height 4
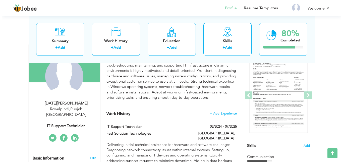
scroll to position [100, 0]
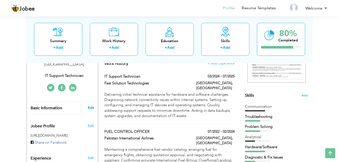
click at [92, 106] on link "Edit" at bounding box center [91, 108] width 6 height 5
type input "[DATE][PERSON_NAME]"
type input "[PERSON_NAME]"
type input "03208824482"
select select "number:166"
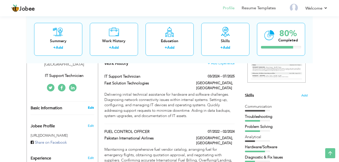
type input "[GEOGRAPHIC_DATA]"
type input "Rawalpindi"
select select "number:5"
type input "IT Support Technician"
type input "[URL][DOMAIN_NAME][PERSON_NAME]"
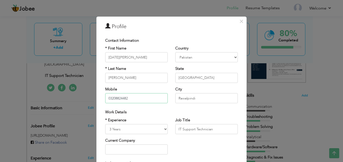
drag, startPoint x: 109, startPoint y: 97, endPoint x: 100, endPoint y: 100, distance: 9.3
click at [103, 97] on div "* First Name [DATE][PERSON_NAME] * Last Name [PERSON_NAME] Mobile 03208824482" at bounding box center [136, 76] width 70 height 61
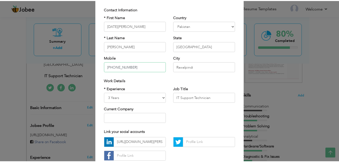
scroll to position [65, 0]
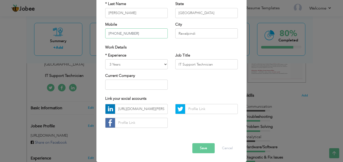
type input "[PHONE_NUMBER]"
click at [200, 147] on button "Save" at bounding box center [203, 148] width 22 height 10
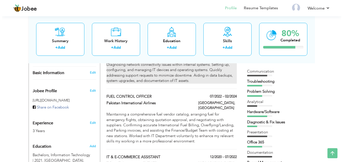
scroll to position [151, 0]
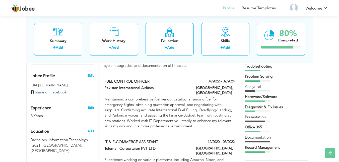
click at [93, 106] on link "Edit" at bounding box center [91, 108] width 6 height 5
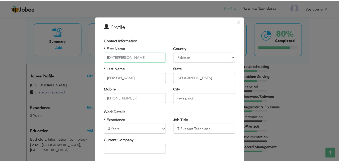
scroll to position [65, 0]
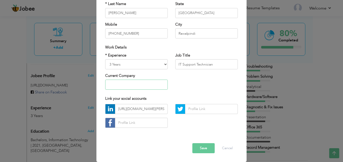
click at [138, 84] on input "text" at bounding box center [136, 85] width 63 height 10
click at [155, 66] on select "Entry Level Less than 1 Year 1 Year 2 Years 3 Years 4 Years 5 Years 6 Years 7 Y…" at bounding box center [136, 64] width 63 height 10
select select "number:6"
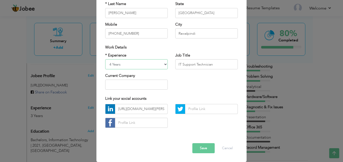
click at [105, 59] on select "Entry Level Less than 1 Year 1 Year 2 Years 3 Years 4 Years 5 Years 6 Years 7 Y…" at bounding box center [136, 64] width 63 height 10
click at [212, 90] on div "* Experience Entry Level Less than 1 Year 1 Year 2 Years 3 Years 4 Years 5 Year…" at bounding box center [171, 73] width 140 height 41
click at [223, 146] on button "Cancel" at bounding box center [227, 148] width 21 height 10
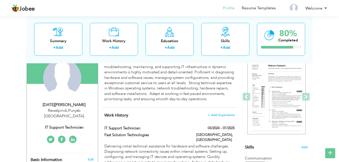
scroll to position [0, 0]
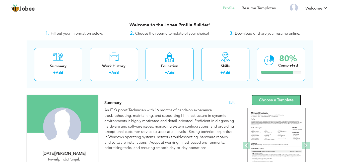
click at [290, 98] on link "Choose a Template" at bounding box center [277, 100] width 50 height 11
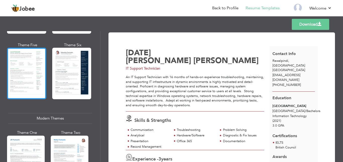
scroll to position [151, 0]
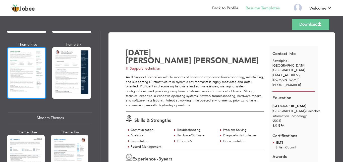
click at [37, 78] on div at bounding box center [26, 73] width 39 height 52
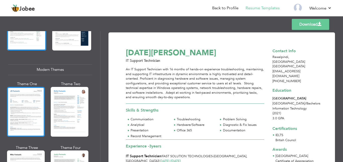
scroll to position [201, 0]
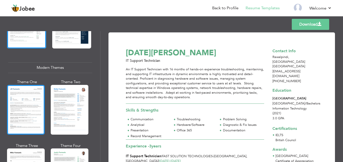
click at [29, 102] on div at bounding box center [26, 110] width 38 height 50
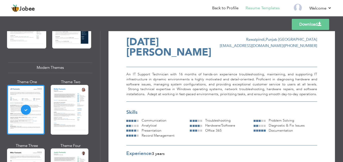
scroll to position [0, 0]
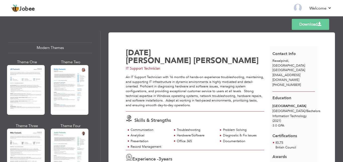
scroll to position [226, 0]
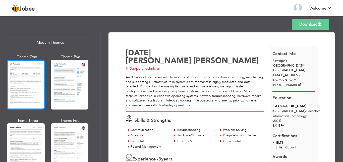
click at [25, 86] on div at bounding box center [26, 85] width 38 height 50
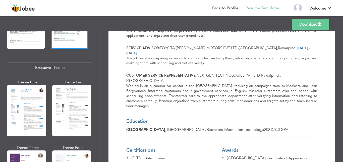
scroll to position [352, 0]
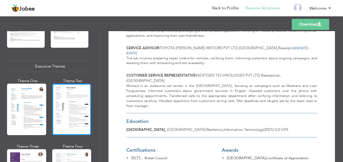
click at [79, 96] on div at bounding box center [71, 110] width 39 height 52
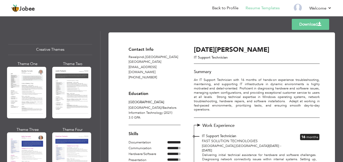
scroll to position [603, 0]
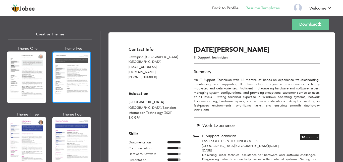
click at [73, 75] on div at bounding box center [71, 78] width 39 height 52
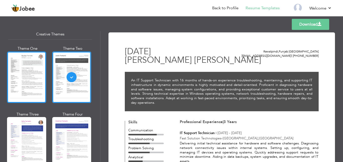
click at [39, 72] on div at bounding box center [26, 78] width 39 height 52
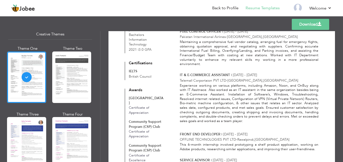
scroll to position [153, 0]
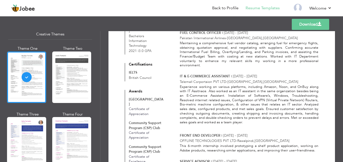
click at [313, 24] on link "Download" at bounding box center [310, 24] width 37 height 11
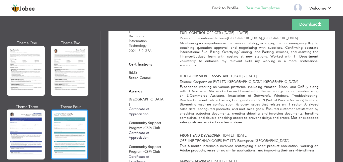
scroll to position [893, 0]
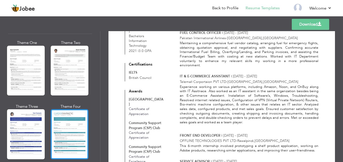
click at [75, 114] on div at bounding box center [70, 134] width 38 height 50
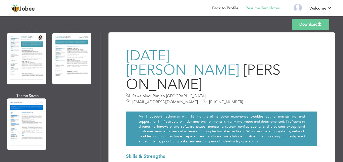
scroll to position [743, 0]
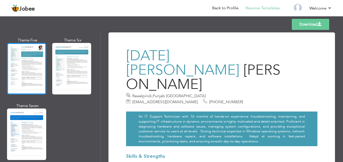
click at [34, 69] on div at bounding box center [26, 69] width 39 height 52
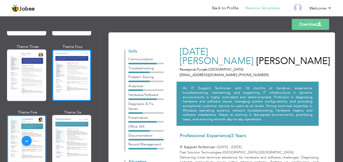
scroll to position [642, 0]
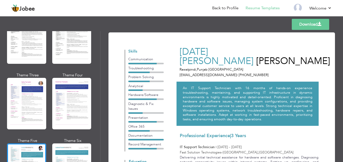
click at [49, 80] on div "Theme One Theme Two Theme Three Theme Four" at bounding box center [50, 138] width 84 height 263
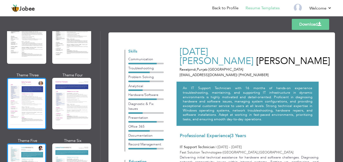
click at [24, 83] on div at bounding box center [26, 104] width 39 height 52
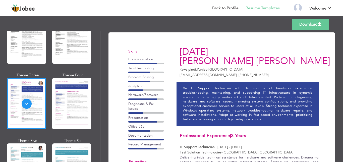
click at [72, 89] on div at bounding box center [71, 104] width 39 height 52
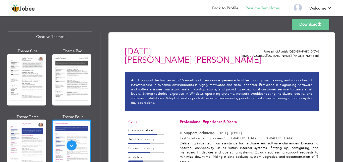
scroll to position [592, 0]
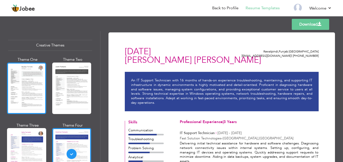
click at [25, 83] on div at bounding box center [26, 89] width 39 height 52
